Goal: Navigation & Orientation: Find specific page/section

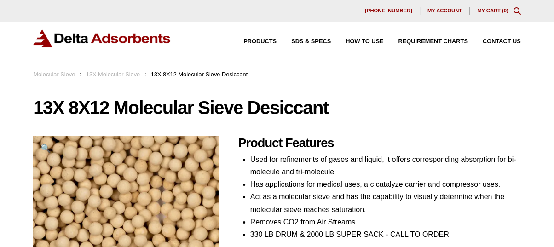
click at [127, 75] on link "13X Molecular Sieve" at bounding box center [113, 74] width 54 height 7
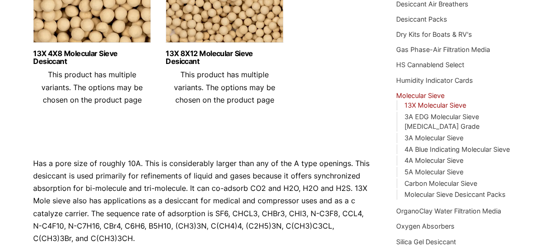
scroll to position [184, 0]
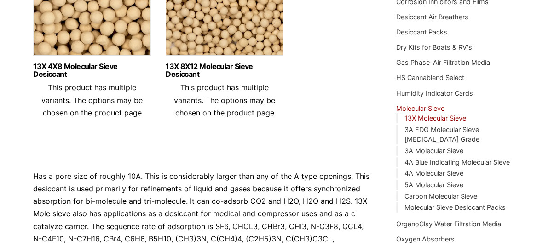
click at [426, 117] on link "13X Molecular Sieve" at bounding box center [436, 118] width 62 height 8
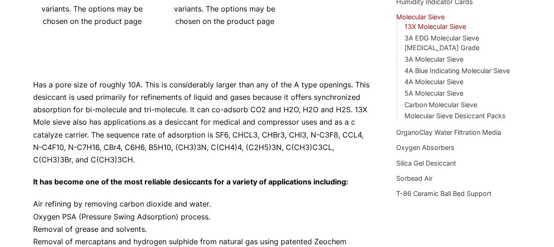
scroll to position [276, 0]
click at [428, 115] on link "Molecular Sieve Desiccant Packs" at bounding box center [455, 115] width 101 height 8
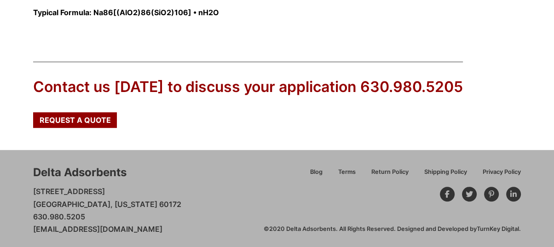
scroll to position [414, 0]
